Goal: Navigation & Orientation: Find specific page/section

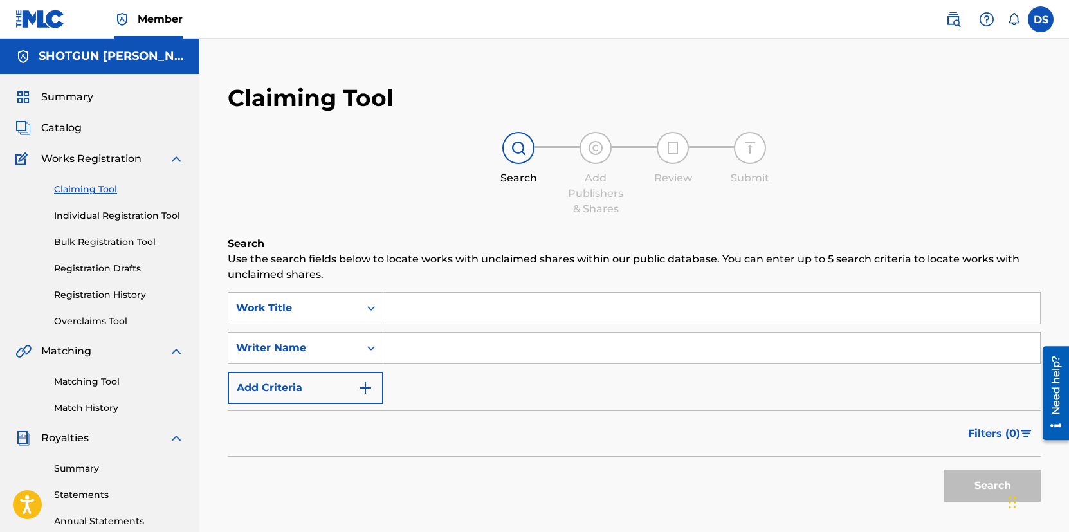
click at [62, 103] on span "Summary" at bounding box center [67, 96] width 52 height 15
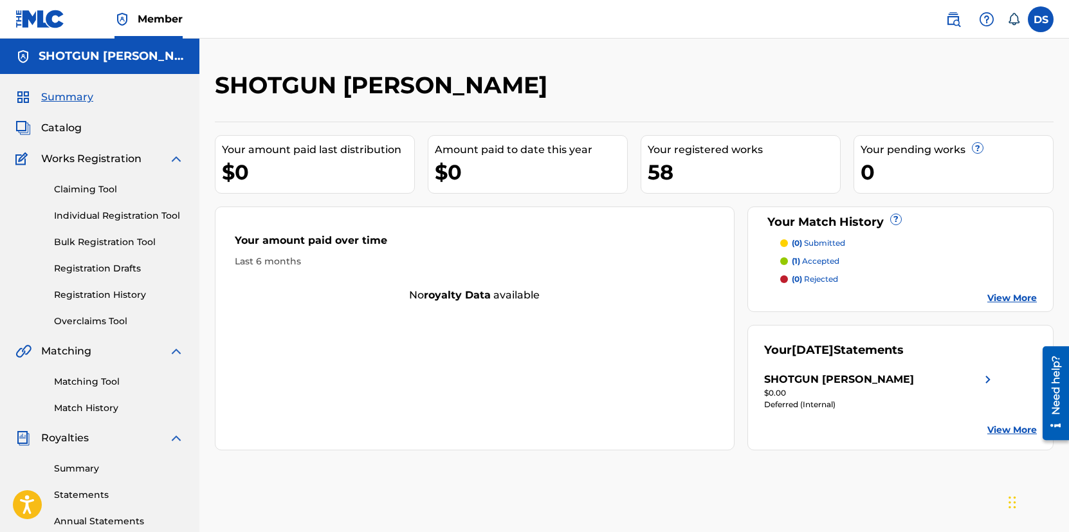
click at [89, 467] on link "Summary" at bounding box center [119, 469] width 130 height 14
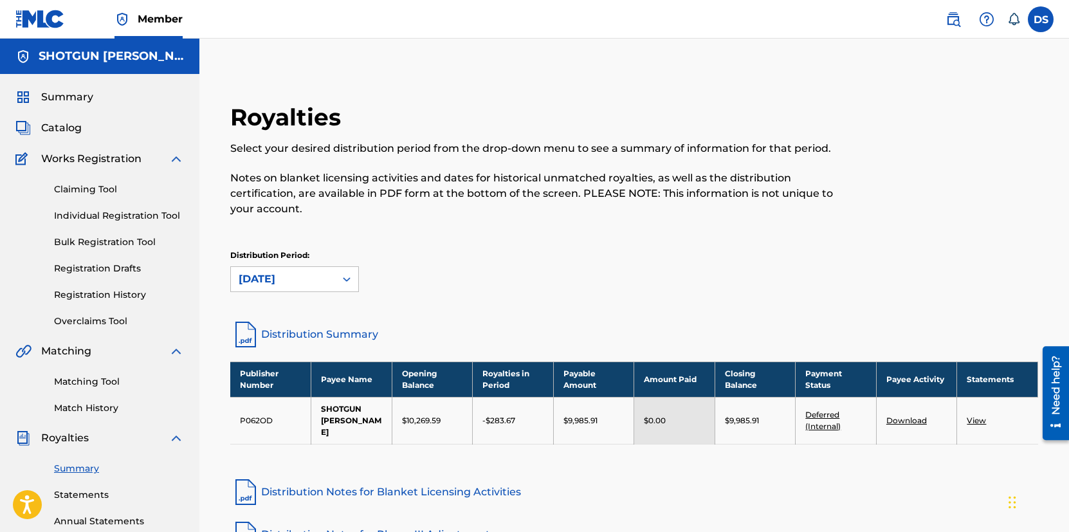
click at [87, 98] on span "Summary" at bounding box center [67, 96] width 52 height 15
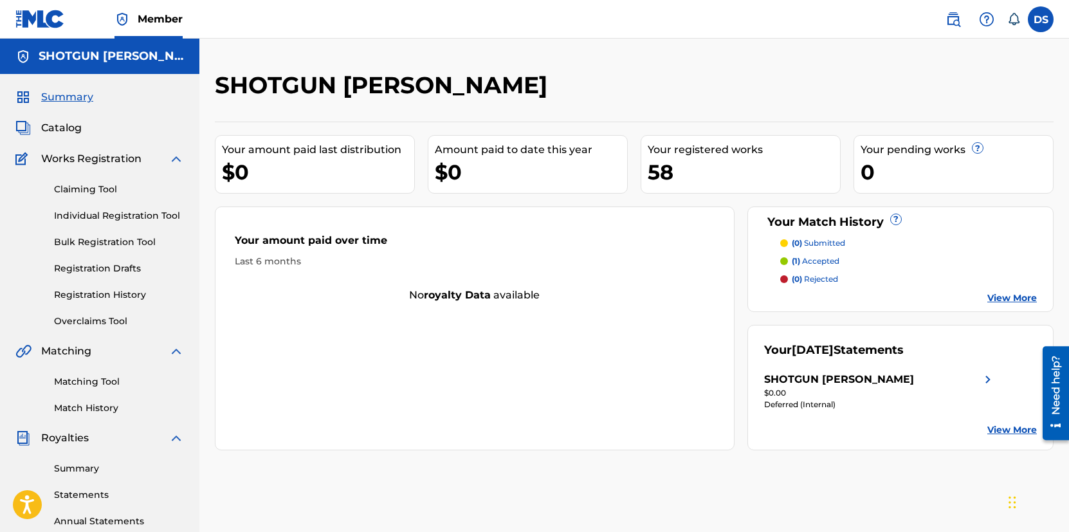
click at [63, 100] on span "Summary" at bounding box center [67, 96] width 52 height 15
click at [59, 126] on span "Catalog" at bounding box center [61, 127] width 41 height 15
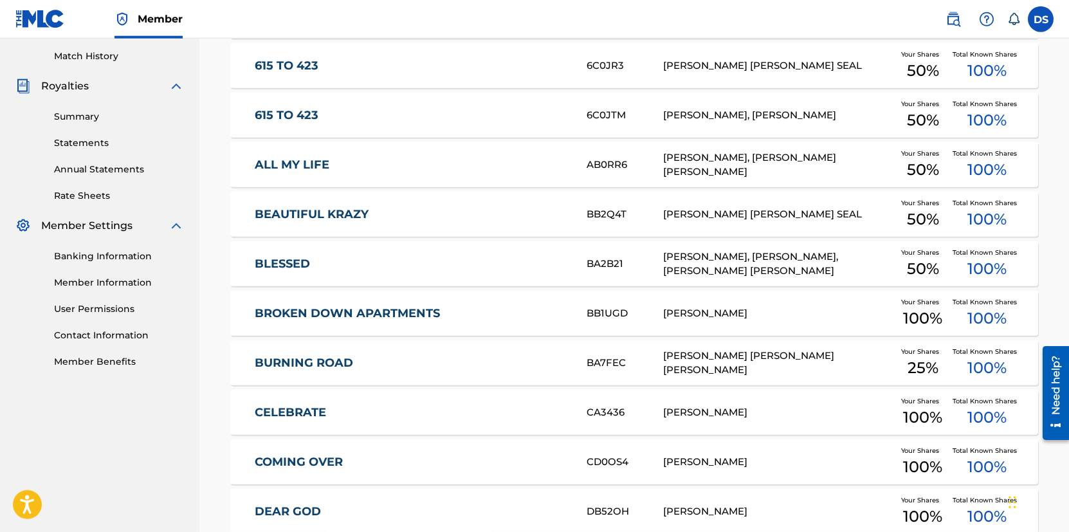
scroll to position [442, 0]
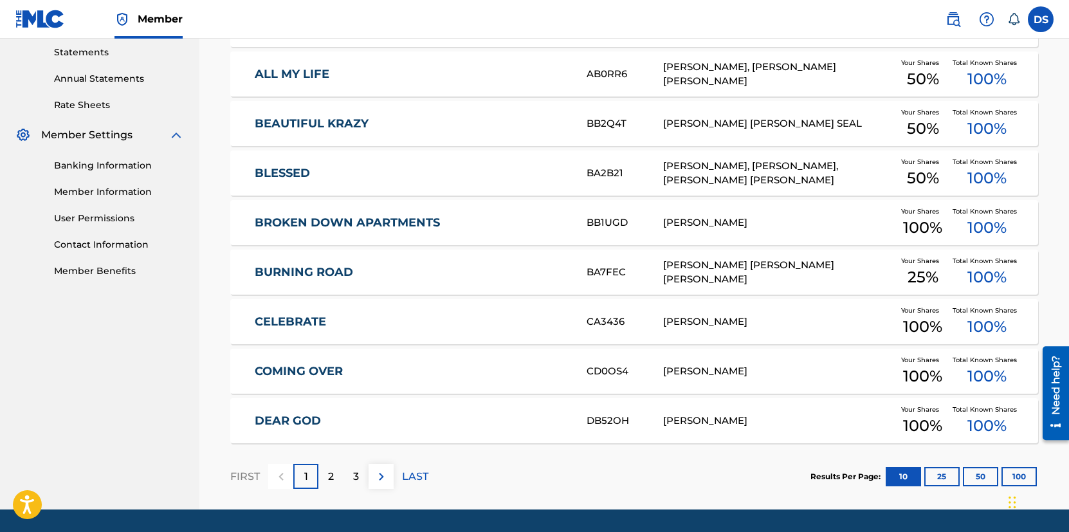
click at [338, 476] on div "2" at bounding box center [330, 476] width 25 height 25
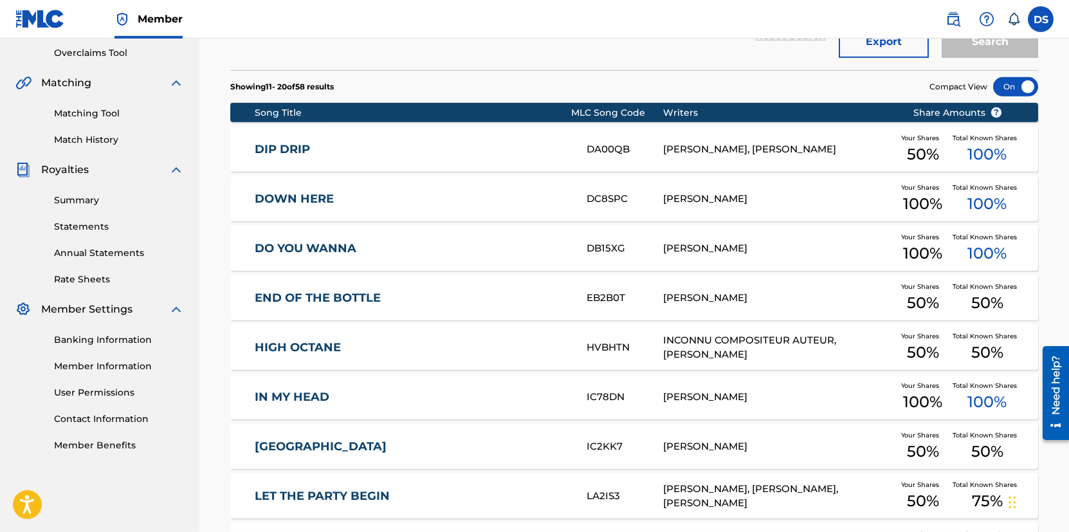
scroll to position [482, 0]
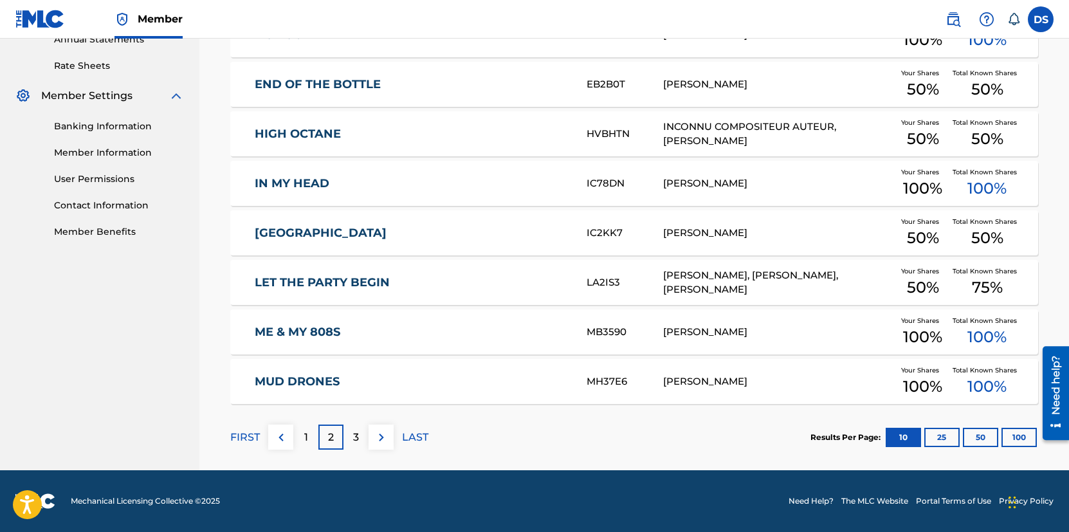
click at [359, 433] on div "3" at bounding box center [355, 436] width 25 height 25
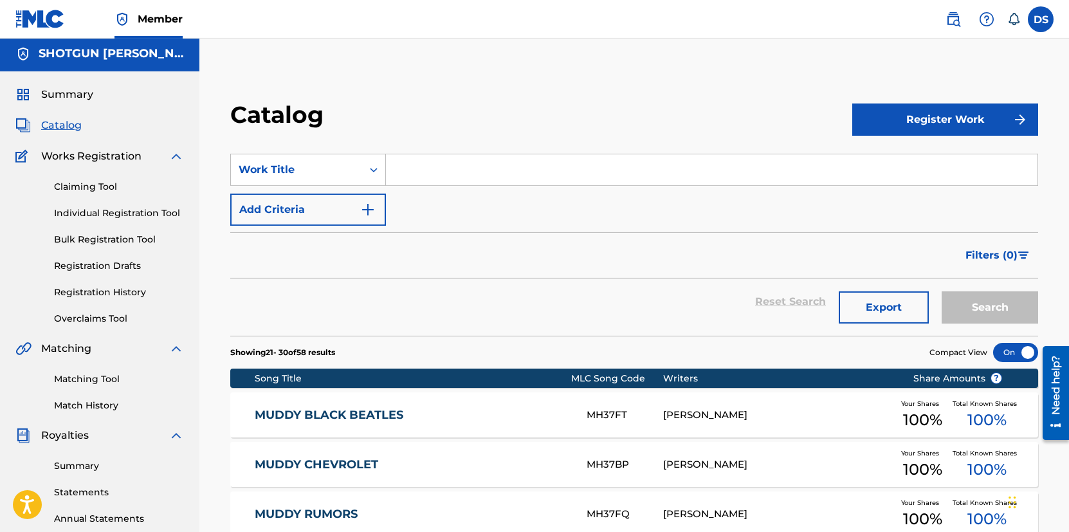
scroll to position [0, 0]
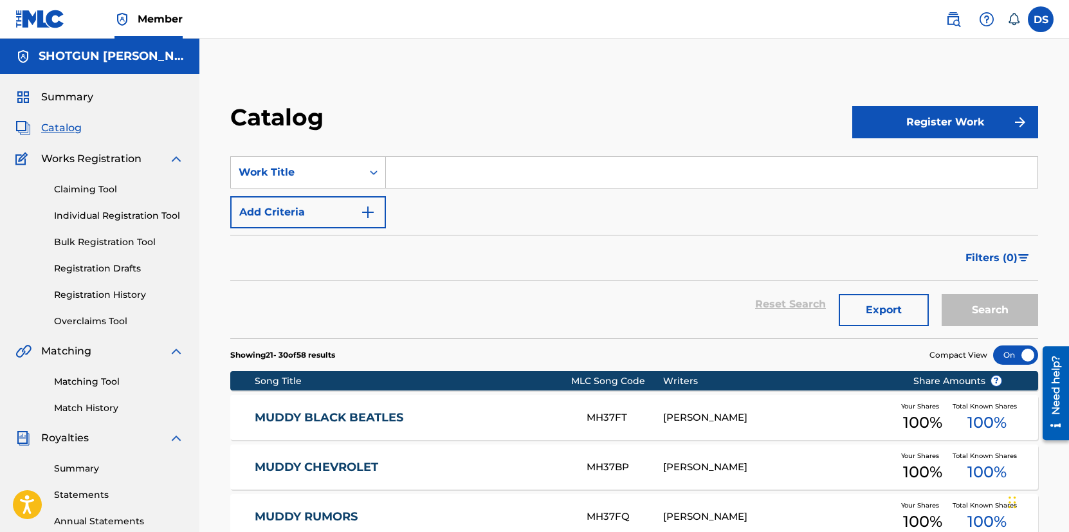
click at [73, 98] on span "Summary" at bounding box center [67, 96] width 52 height 15
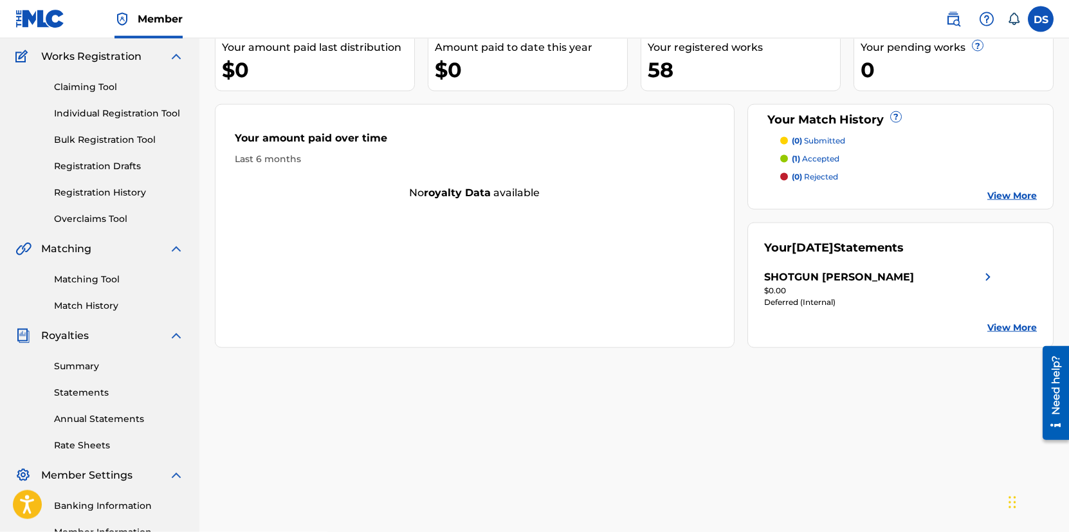
scroll to position [257, 0]
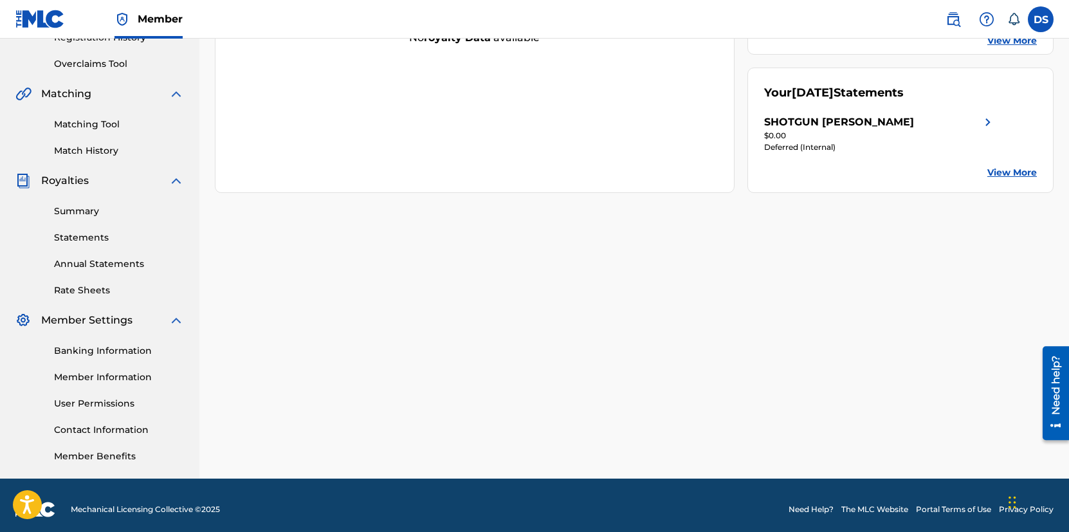
click at [87, 211] on link "Summary" at bounding box center [119, 211] width 130 height 14
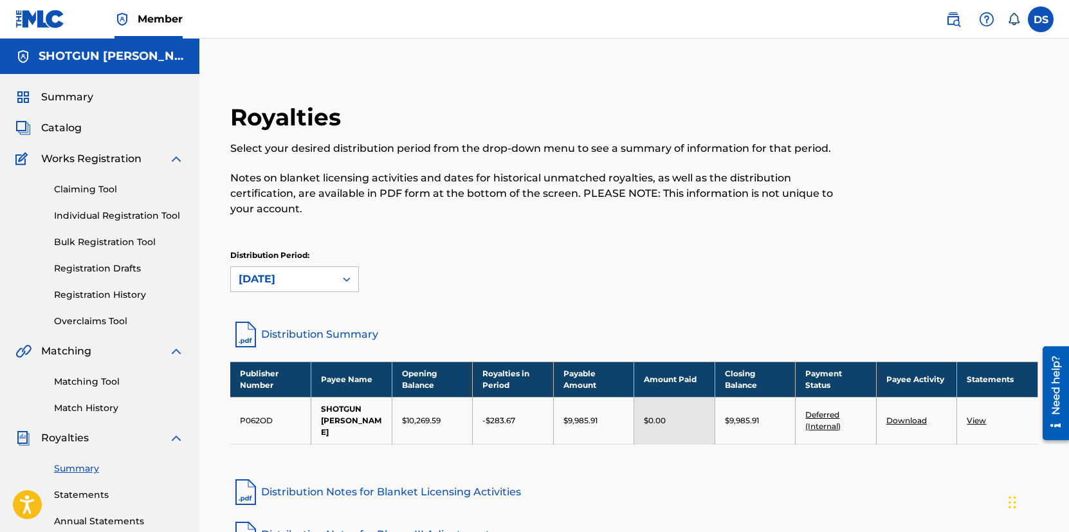
click at [68, 102] on span "Summary" at bounding box center [67, 96] width 52 height 15
